Goal: Information Seeking & Learning: Learn about a topic

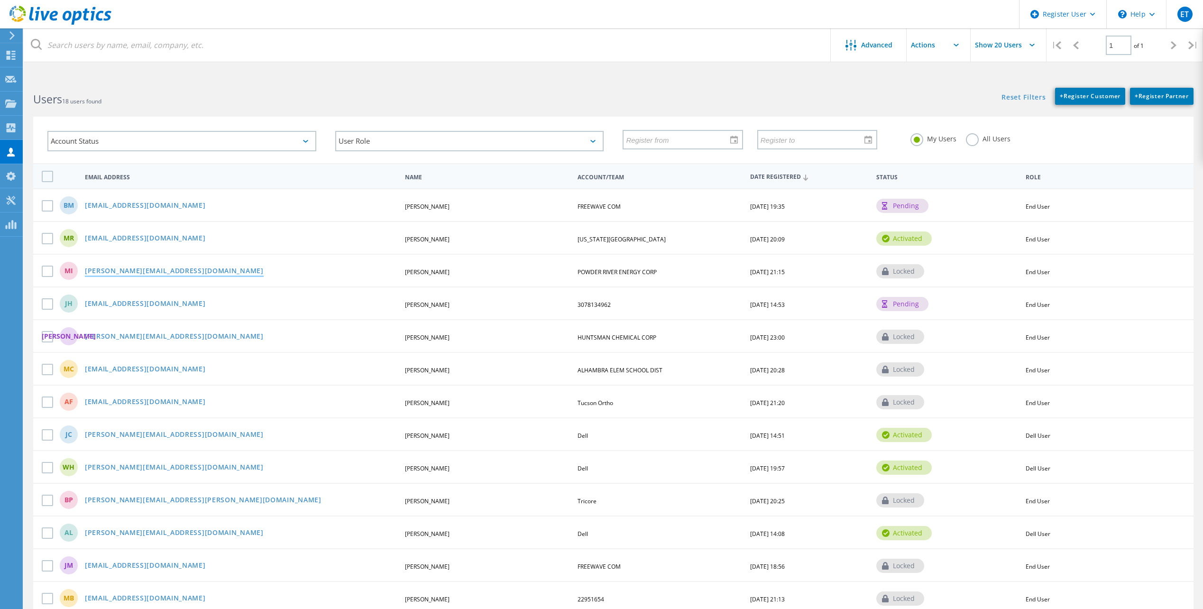
click at [135, 272] on link "mikei@precorp.coop" at bounding box center [174, 271] width 179 height 8
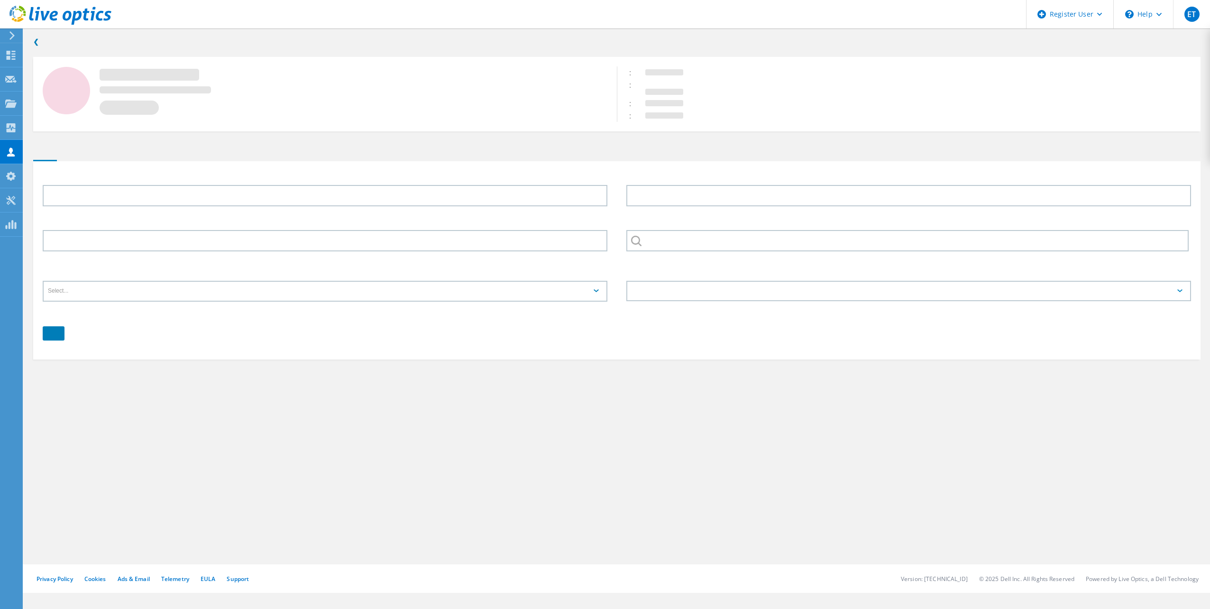
type input "Mike"
type input "Ieronimo"
type input "POWDER RIVER ENERGY CORP"
type input "English"
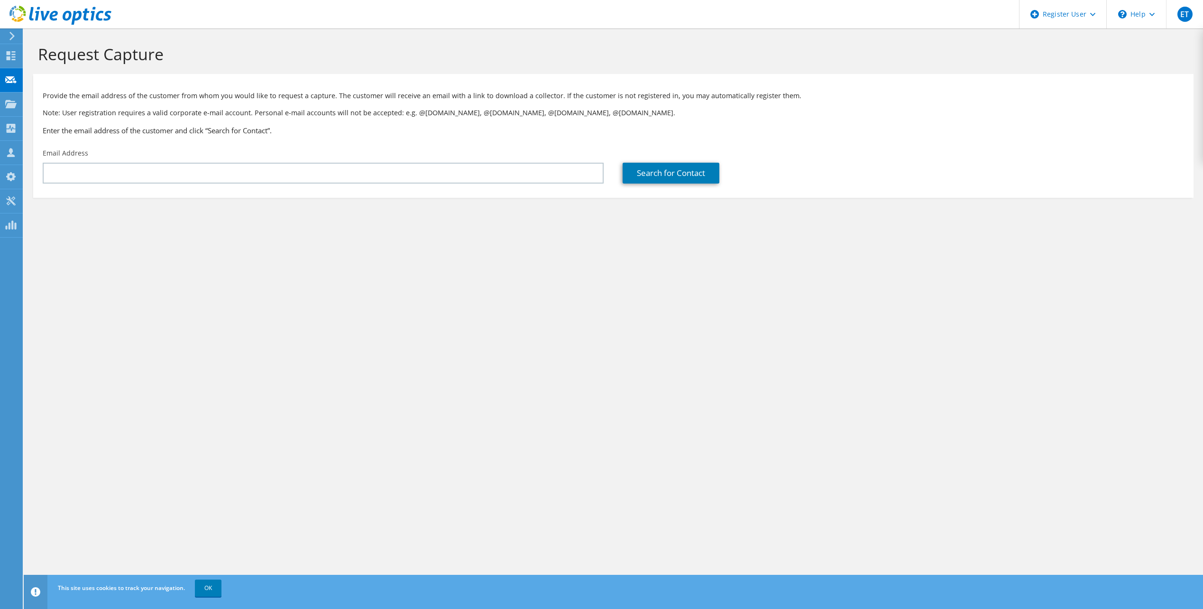
click at [7, 34] on div at bounding box center [10, 36] width 10 height 9
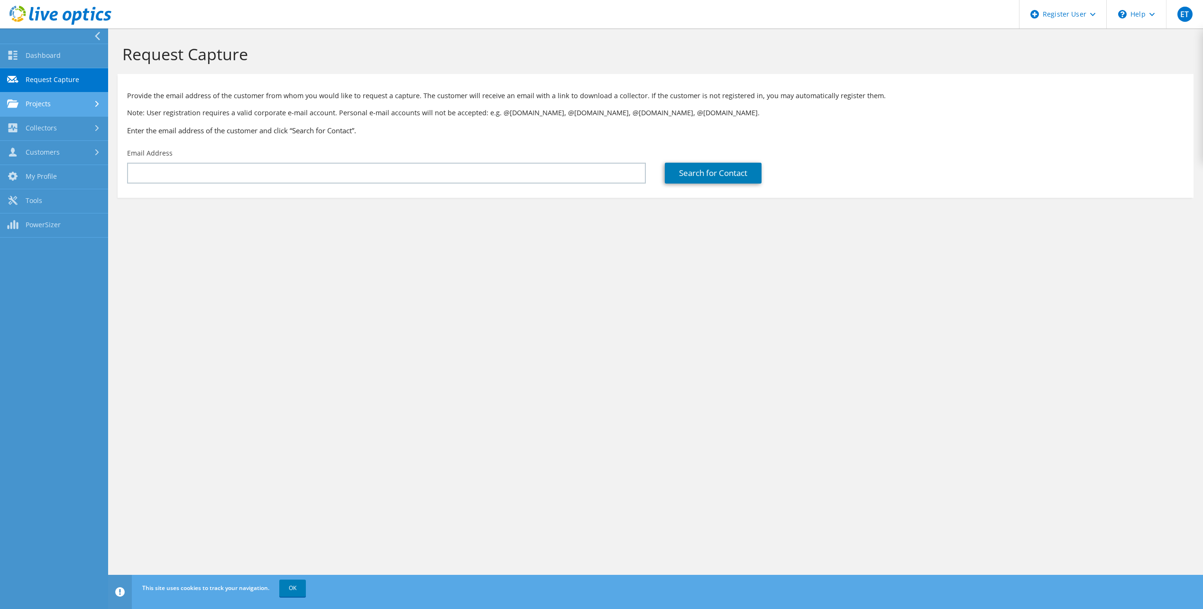
click at [91, 110] on link "Projects" at bounding box center [54, 104] width 108 height 24
click at [75, 129] on link "Search Projects" at bounding box center [54, 129] width 108 height 24
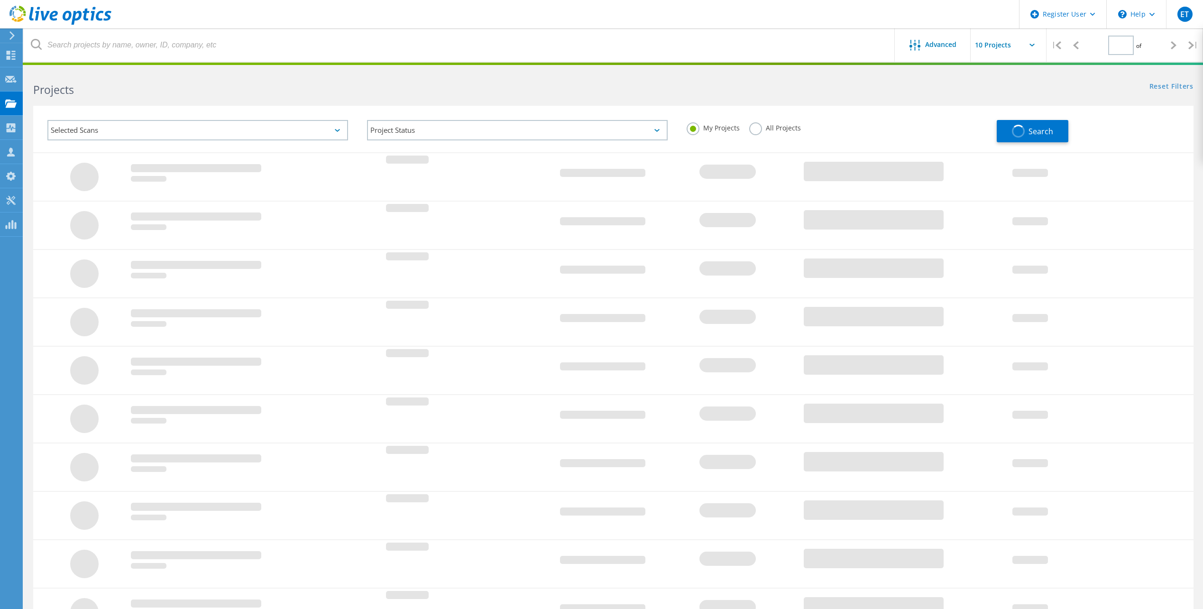
type input "1"
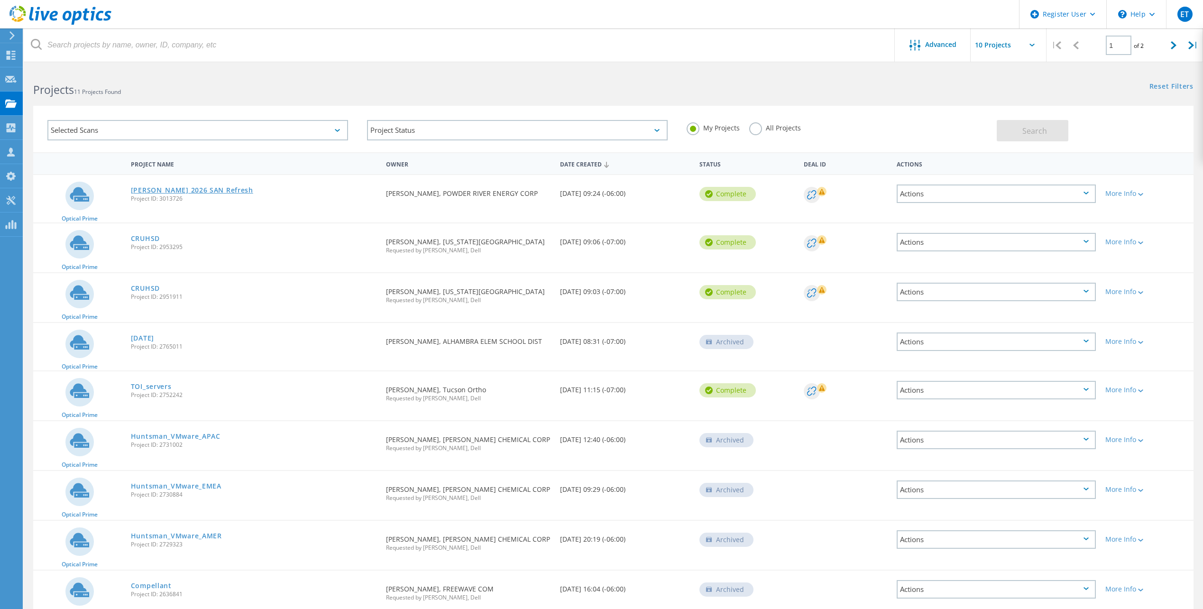
click at [198, 189] on link "[PERSON_NAME] 2026 SAN Refresh" at bounding box center [192, 190] width 122 height 7
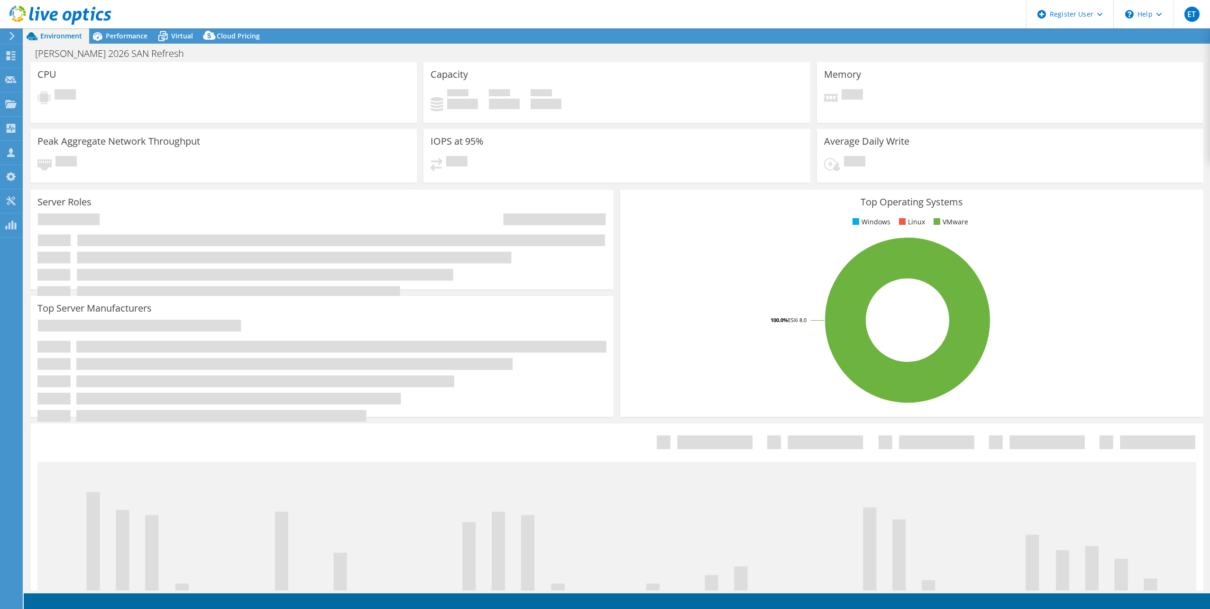
select select "USD"
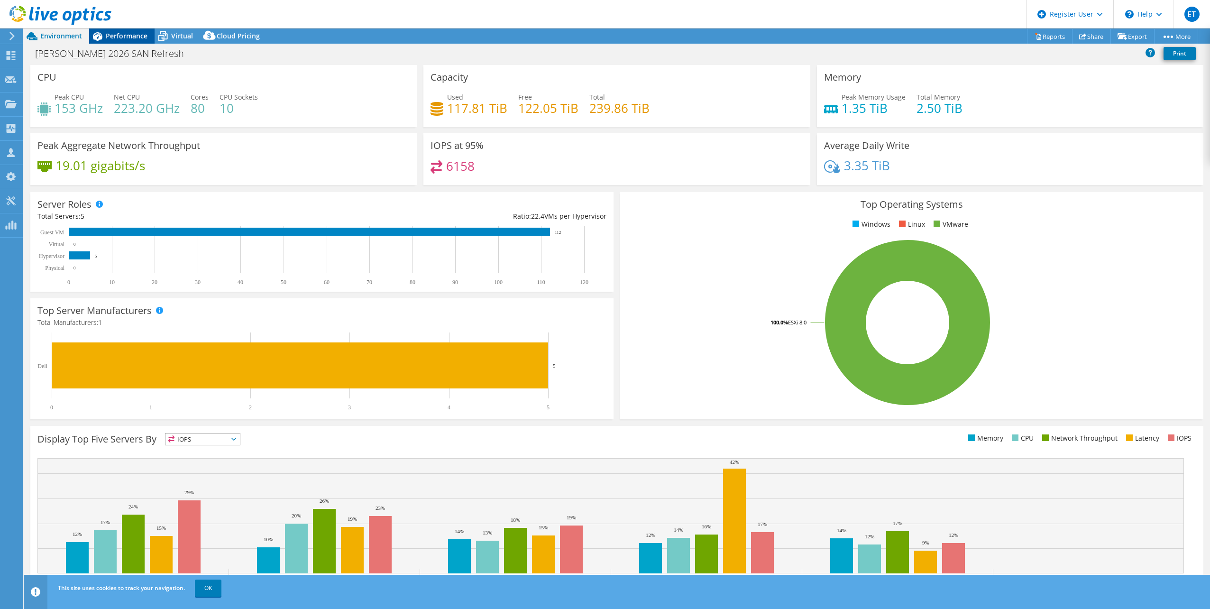
click at [141, 37] on span "Performance" at bounding box center [127, 35] width 42 height 9
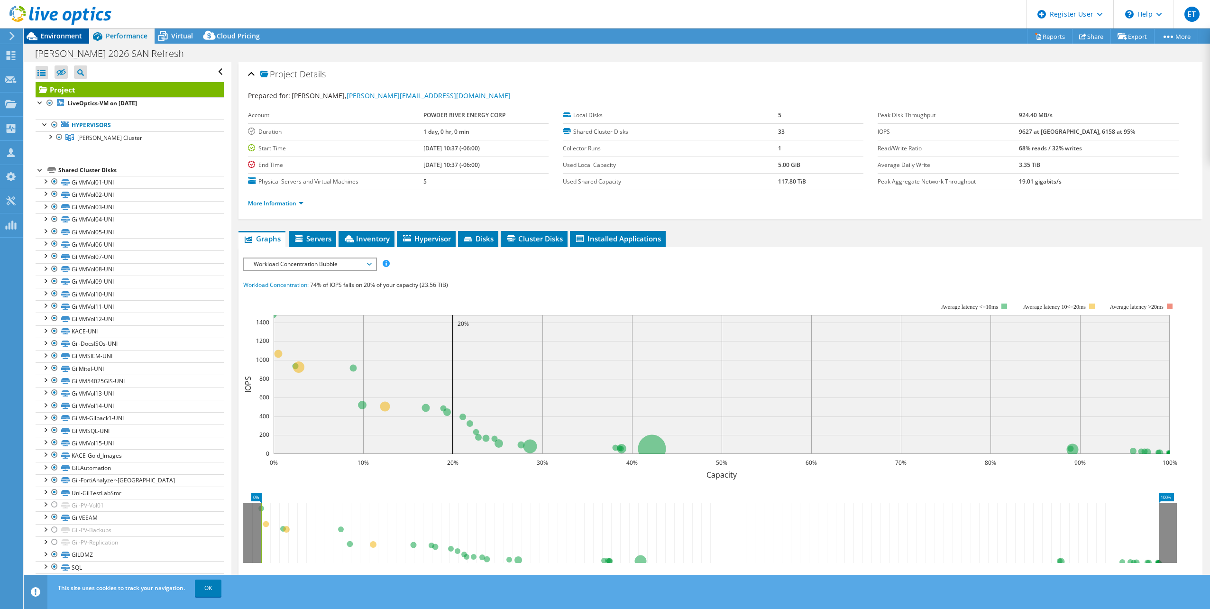
click at [66, 34] on span "Environment" at bounding box center [61, 35] width 42 height 9
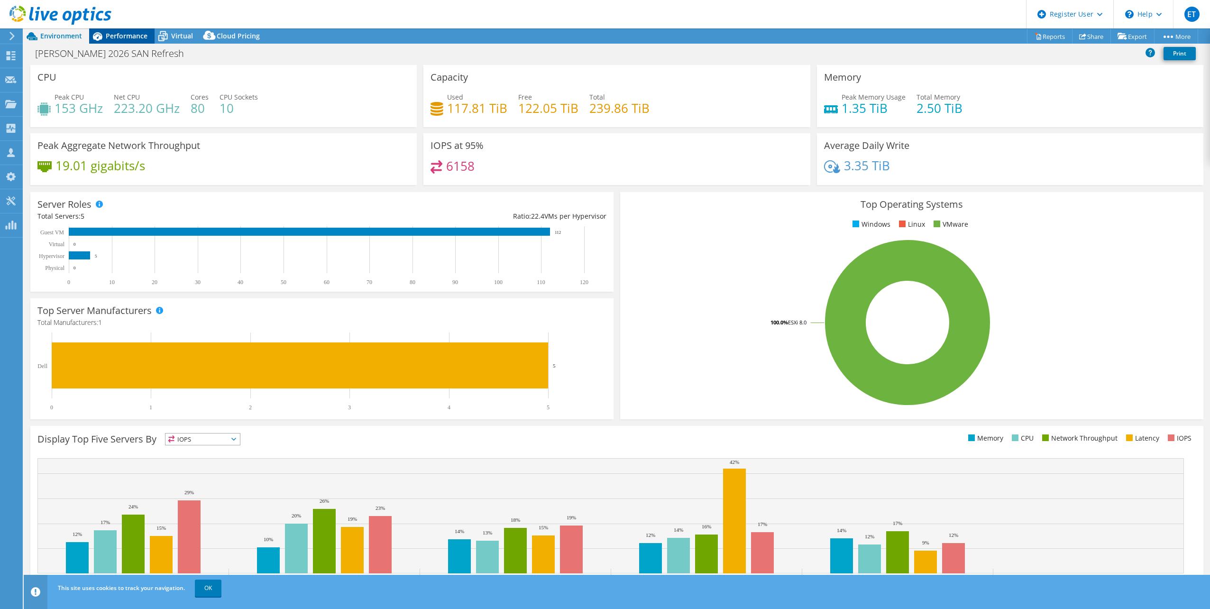
click at [108, 36] on span "Performance" at bounding box center [127, 35] width 42 height 9
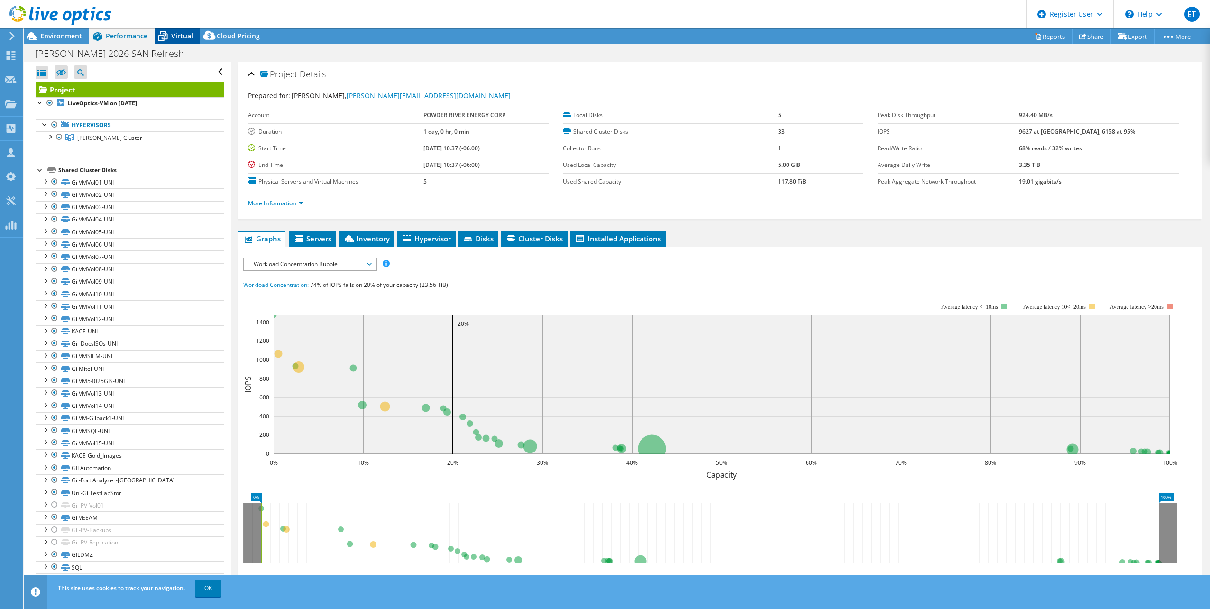
click at [188, 36] on span "Virtual" at bounding box center [182, 35] width 22 height 9
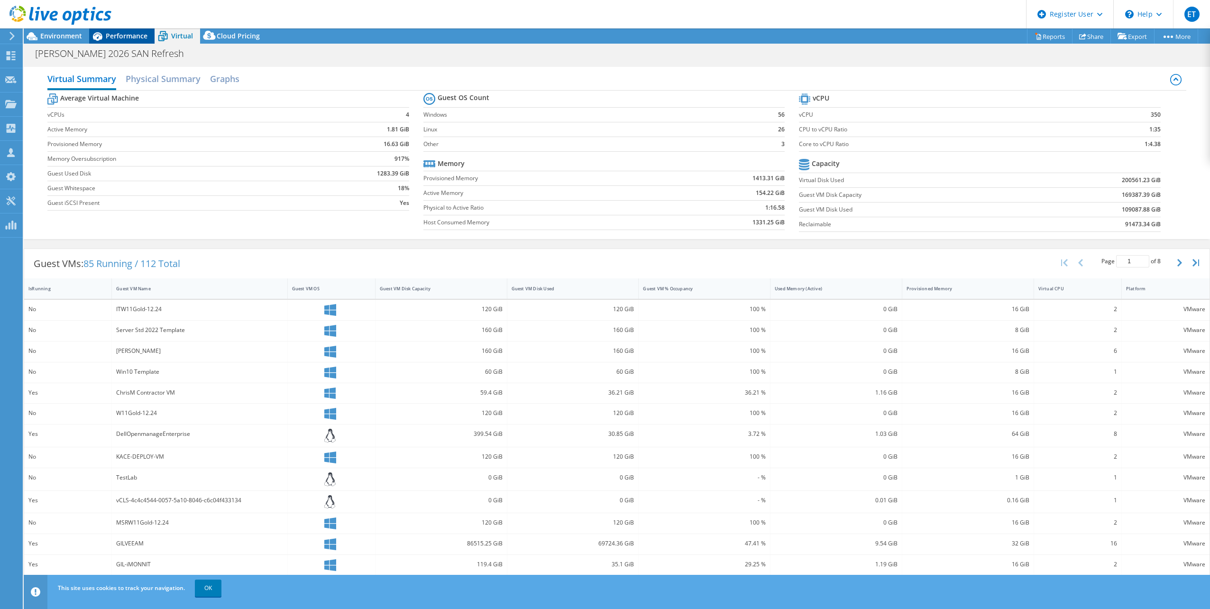
click at [112, 37] on span "Performance" at bounding box center [127, 35] width 42 height 9
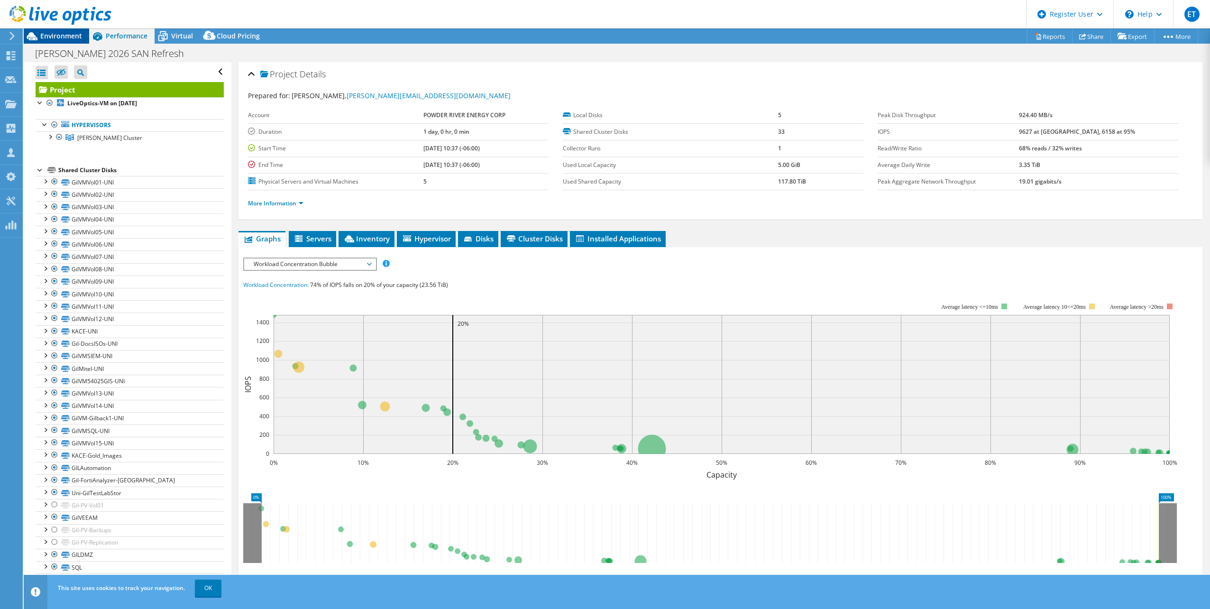
drag, startPoint x: 53, startPoint y: 34, endPoint x: 78, endPoint y: 36, distance: 25.2
click at [53, 34] on span "Environment" at bounding box center [61, 35] width 42 height 9
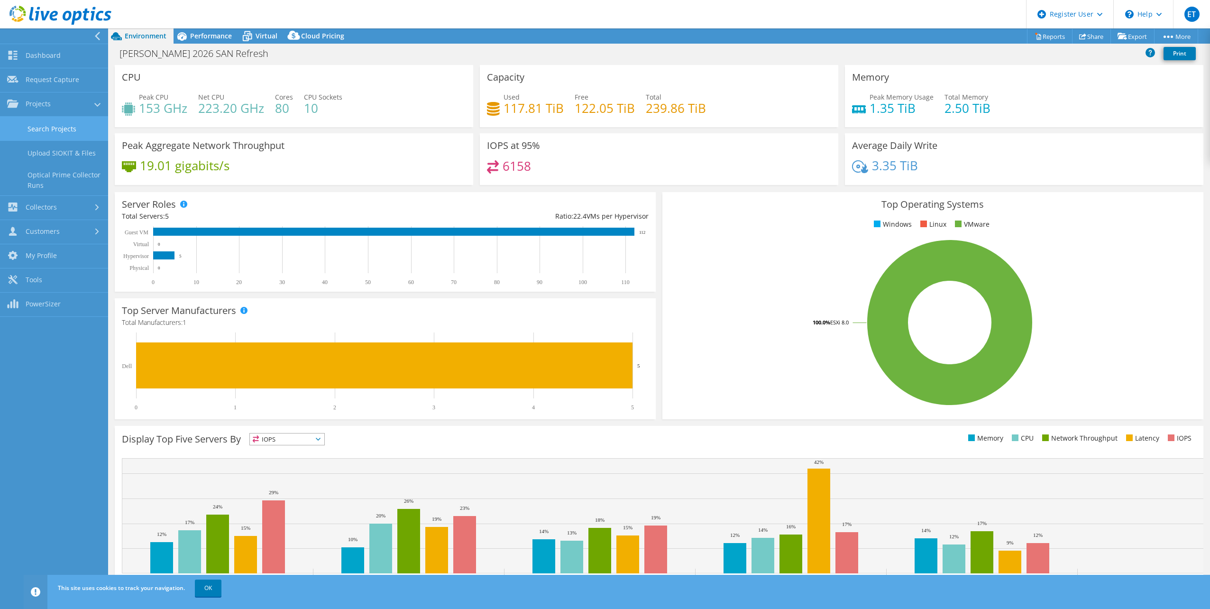
click at [60, 129] on link "Search Projects" at bounding box center [54, 129] width 108 height 24
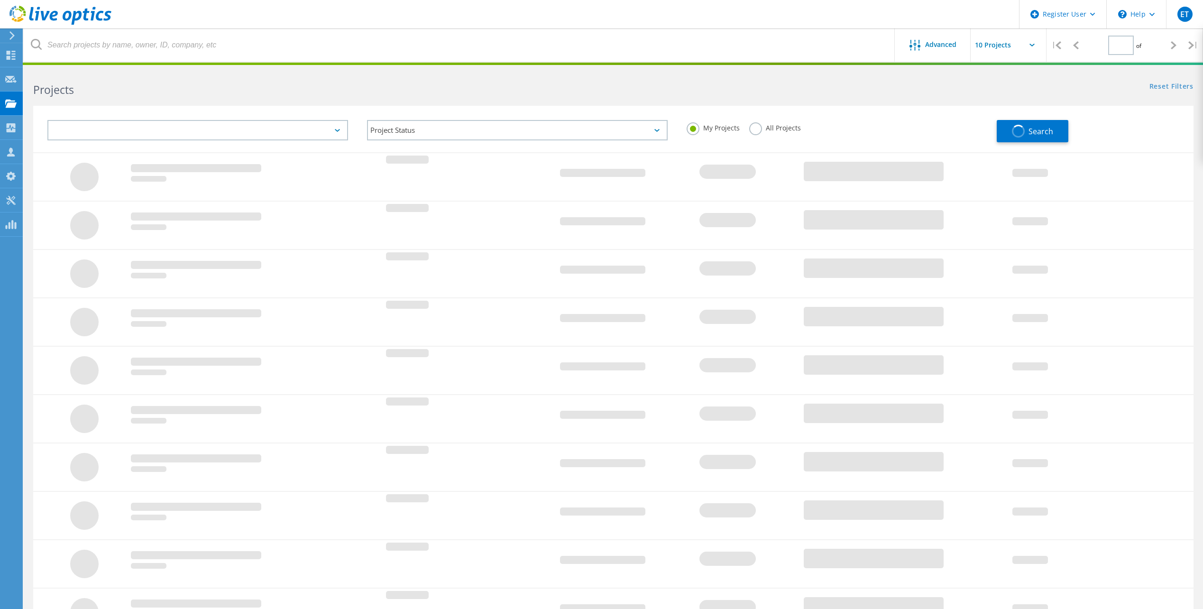
type input "1"
